Goal: Information Seeking & Learning: Learn about a topic

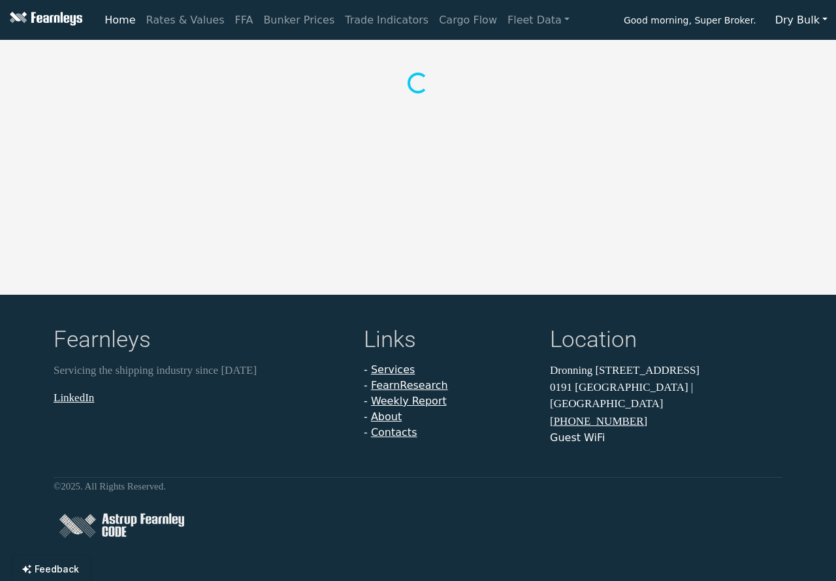
click at [804, 16] on button "Dry Bulk" at bounding box center [801, 20] width 69 height 25
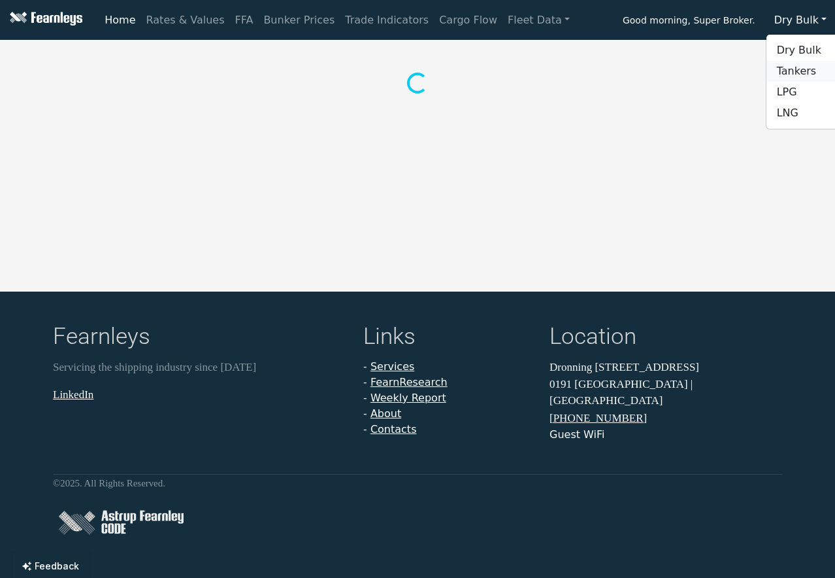
click at [804, 73] on link "Tankers" at bounding box center [817, 71] width 103 height 21
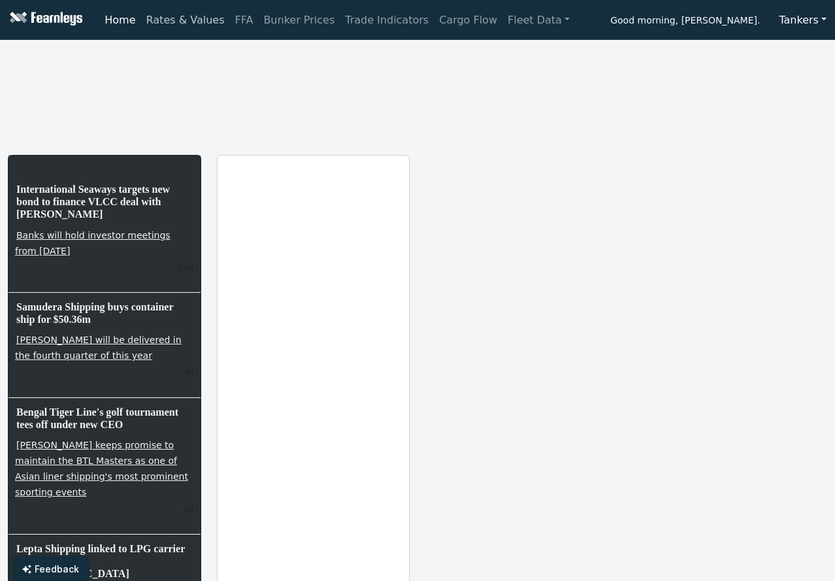
click at [156, 16] on link "Rates & Values" at bounding box center [185, 20] width 89 height 26
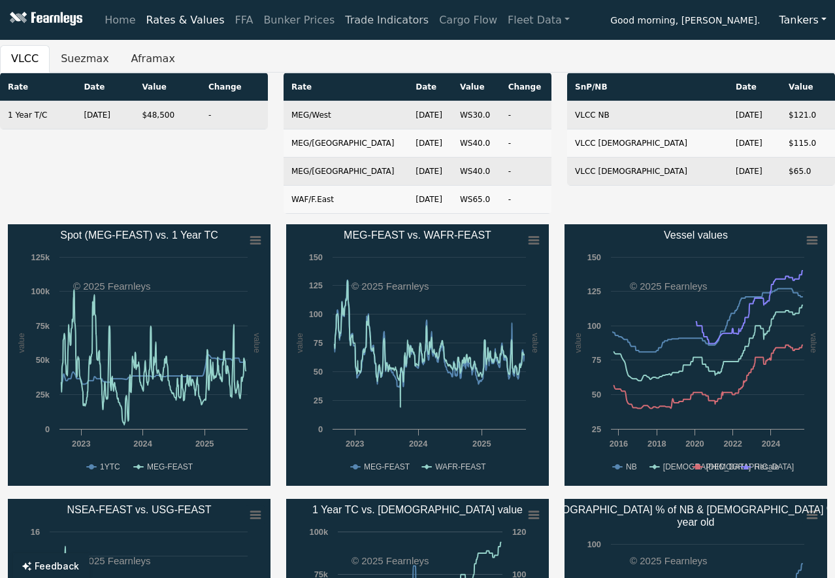
click at [353, 21] on link "Trade Indicators" at bounding box center [387, 20] width 94 height 26
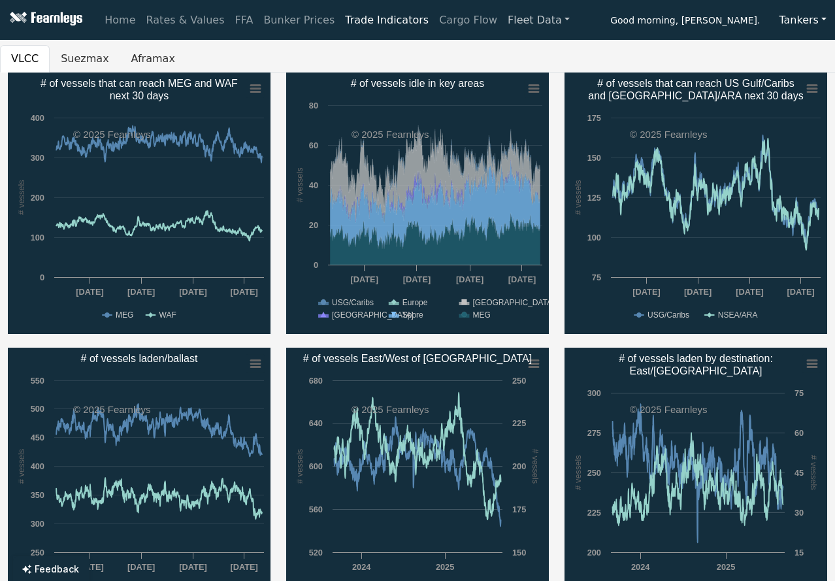
click at [517, 20] on link "Fleet Data" at bounding box center [538, 20] width 73 height 26
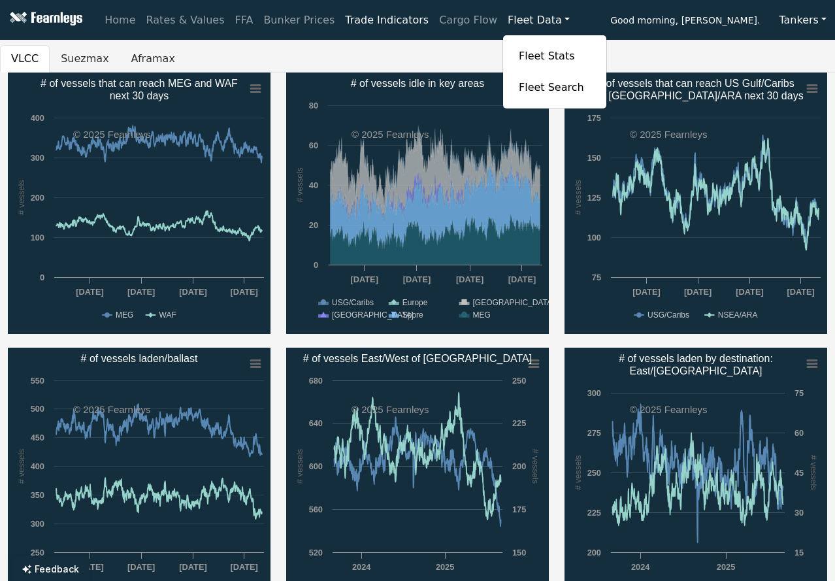
click at [517, 20] on link "Fleet Data" at bounding box center [538, 20] width 73 height 26
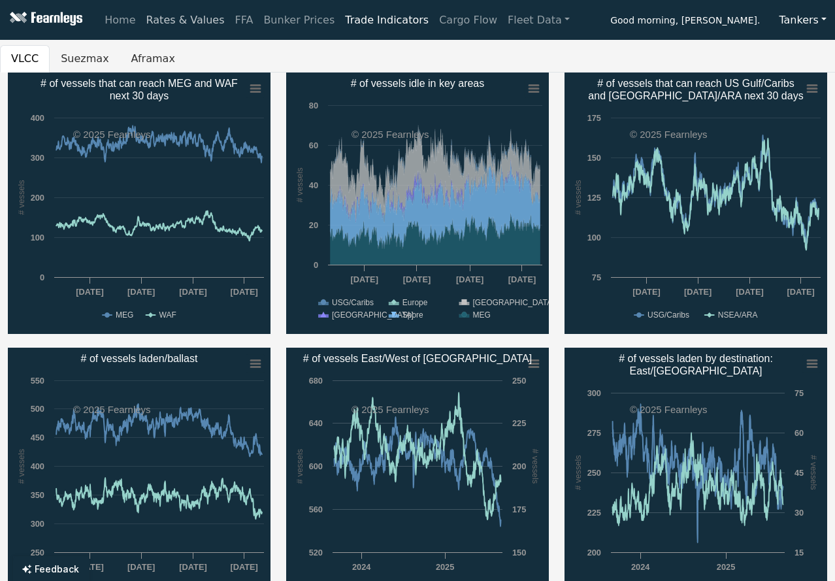
click at [201, 18] on link "Rates & Values" at bounding box center [185, 20] width 89 height 26
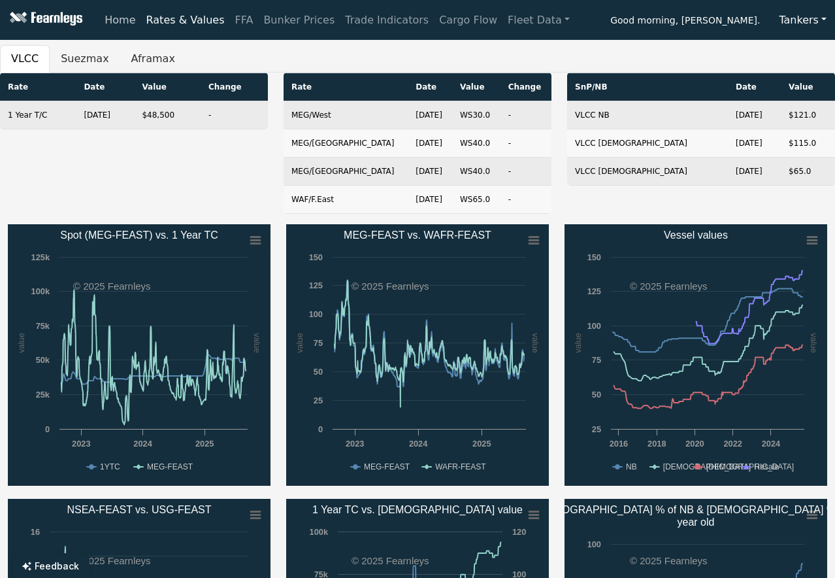
click at [116, 22] on link "Home" at bounding box center [119, 20] width 41 height 26
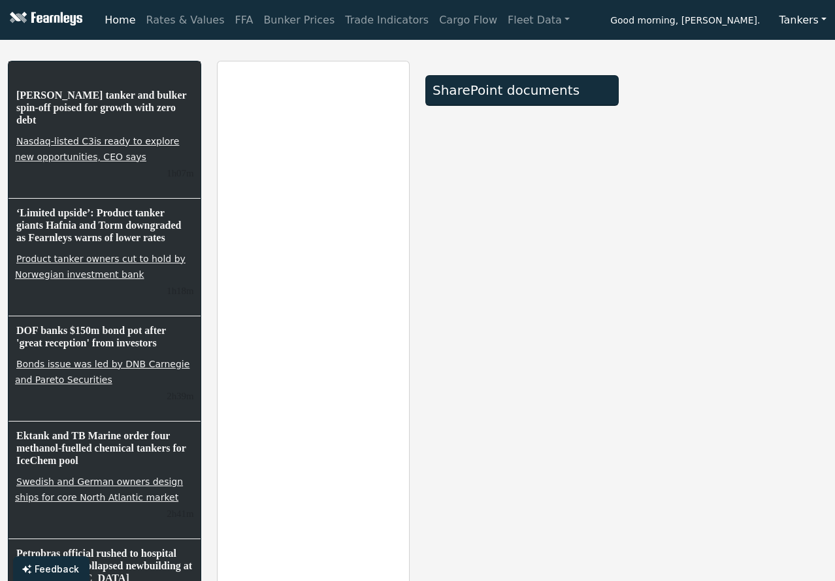
click at [820, 120] on div at bounding box center [731, 352] width 209 height 583
